Goal: Register for event/course

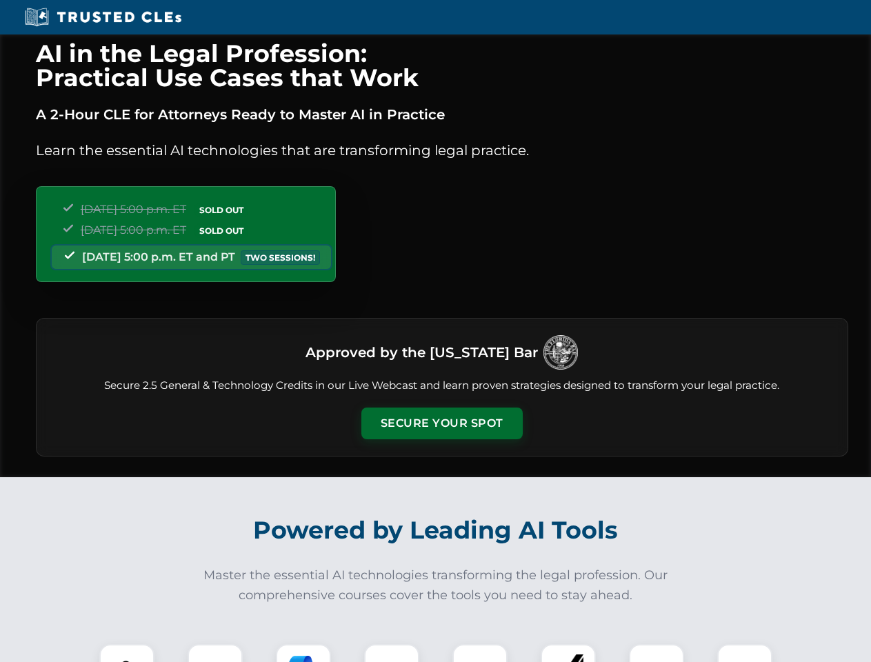
click at [442, 424] on button "Secure Your Spot" at bounding box center [441, 424] width 161 height 32
click at [127, 653] on img at bounding box center [127, 672] width 40 height 40
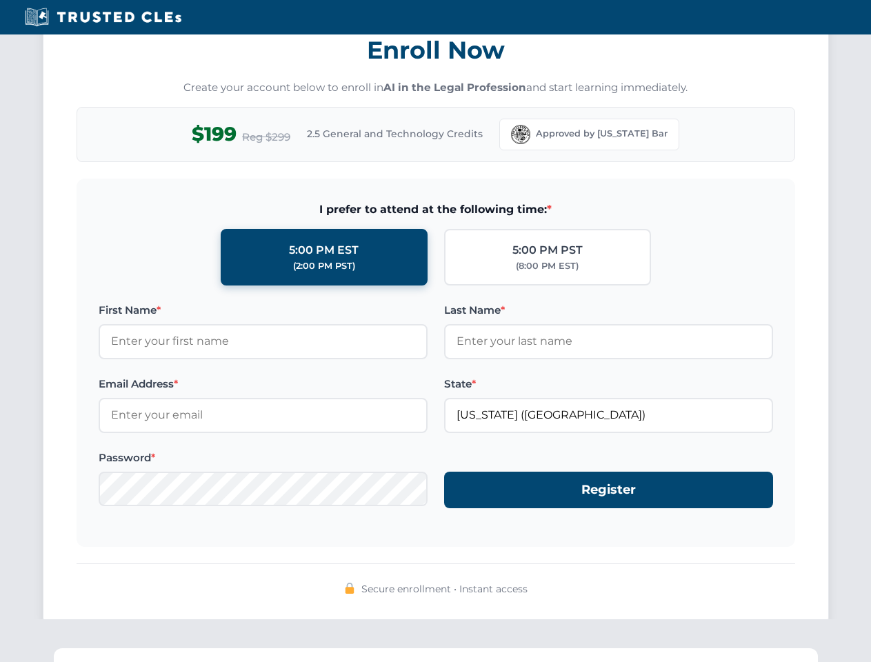
scroll to position [1354, 0]
